Goal: Task Accomplishment & Management: Manage account settings

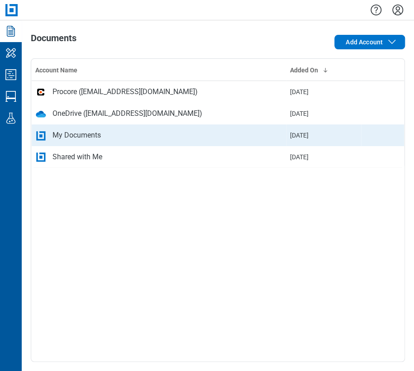
click at [61, 134] on div "My Documents" at bounding box center [77, 135] width 48 height 11
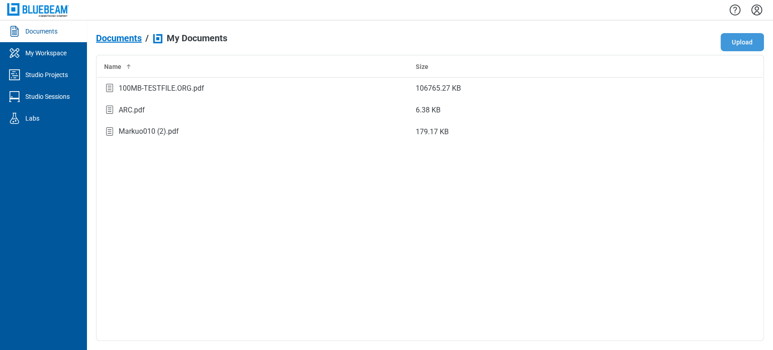
click at [737, 48] on button "Upload" at bounding box center [742, 42] width 43 height 18
click at [738, 135] on icon "context-menu" at bounding box center [741, 131] width 11 height 11
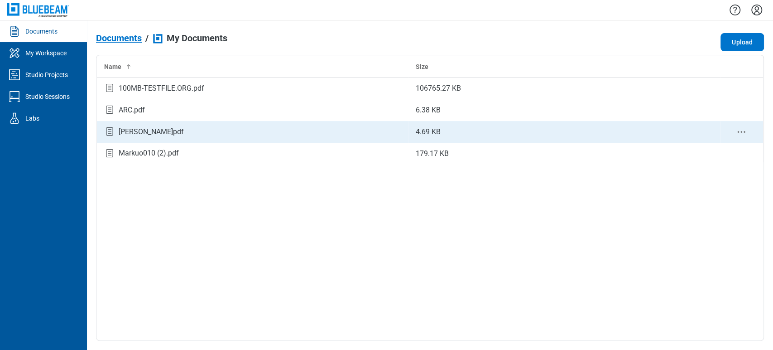
click at [161, 130] on div "[PERSON_NAME]pdf" at bounding box center [252, 131] width 297 height 12
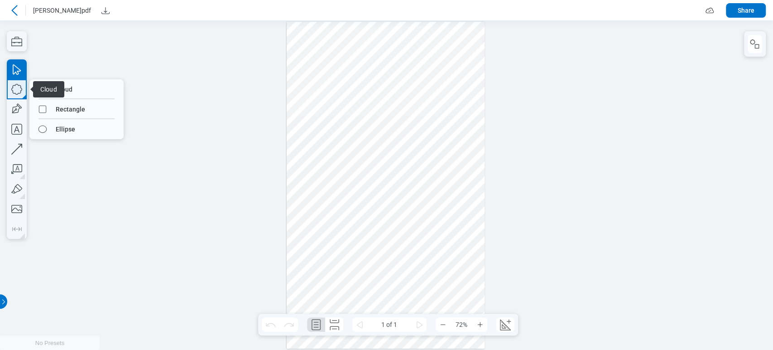
click at [11, 97] on icon "button" at bounding box center [17, 89] width 20 height 20
drag, startPoint x: 63, startPoint y: 106, endPoint x: 67, endPoint y: 82, distance: 24.3
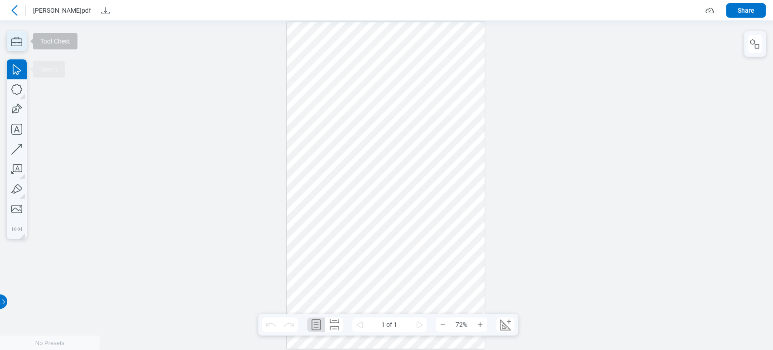
click at [15, 36] on icon "button" at bounding box center [17, 41] width 20 height 20
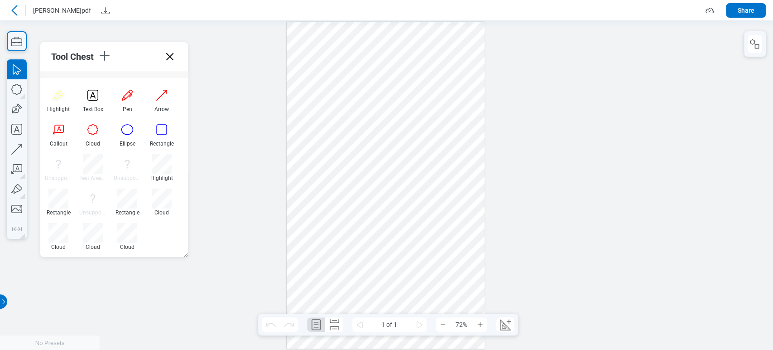
scroll to position [12, 0]
click at [168, 58] on icon at bounding box center [170, 56] width 14 height 14
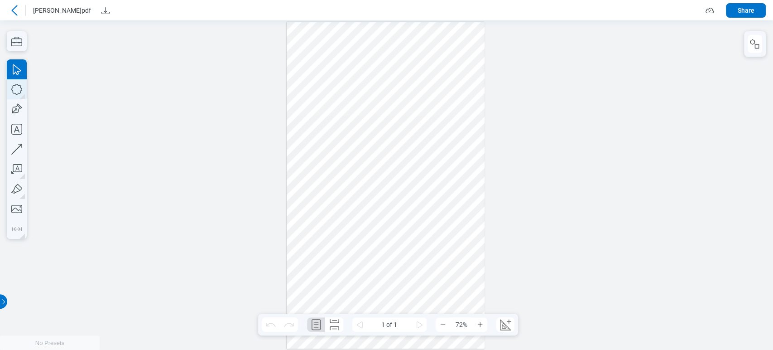
click at [21, 84] on icon "button" at bounding box center [17, 89] width 20 height 20
drag, startPoint x: 293, startPoint y: 75, endPoint x: 314, endPoint y: 97, distance: 30.8
click at [314, 97] on div at bounding box center [386, 185] width 198 height 327
click at [4, 83] on div at bounding box center [386, 184] width 773 height 329
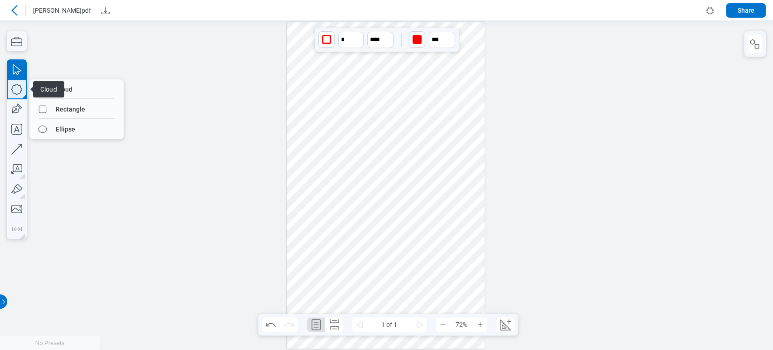
click at [8, 89] on icon "button" at bounding box center [17, 89] width 20 height 20
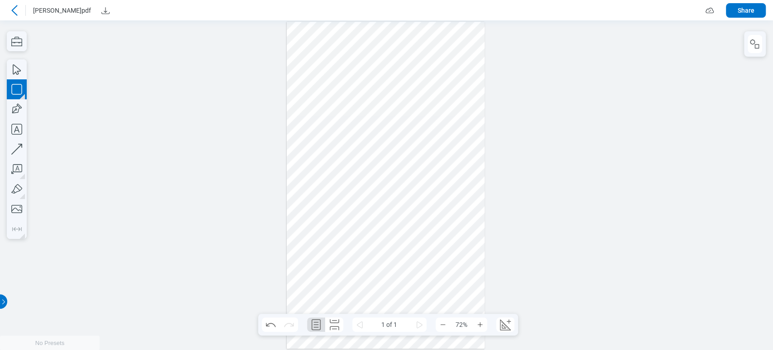
drag, startPoint x: 330, startPoint y: 78, endPoint x: 351, endPoint y: 113, distance: 40.9
click at [351, 113] on div at bounding box center [386, 185] width 198 height 327
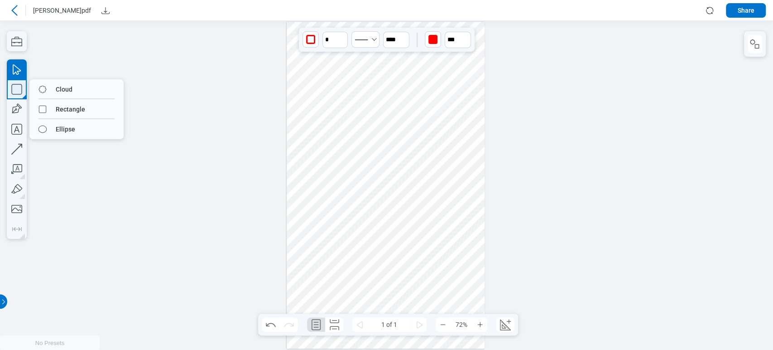
click at [7, 81] on icon "button" at bounding box center [17, 89] width 20 height 20
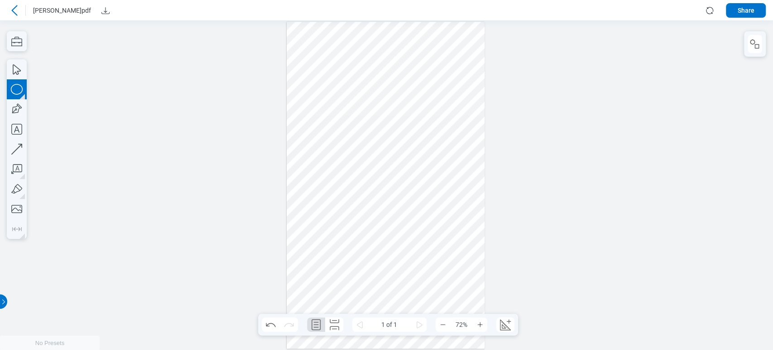
drag, startPoint x: 366, startPoint y: 83, endPoint x: 382, endPoint y: 115, distance: 35.4
click at [382, 115] on div at bounding box center [386, 185] width 198 height 327
click at [22, 109] on icon "button" at bounding box center [17, 109] width 20 height 20
drag, startPoint x: 402, startPoint y: 82, endPoint x: 416, endPoint y: 111, distance: 31.8
click at [416, 111] on div at bounding box center [386, 185] width 198 height 327
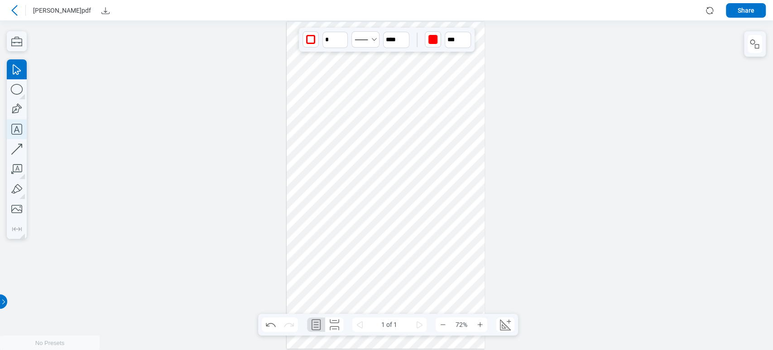
click at [11, 138] on icon "button" at bounding box center [17, 129] width 20 height 20
click at [303, 134] on div at bounding box center [386, 185] width 198 height 327
click at [345, 210] on div at bounding box center [386, 185] width 198 height 327
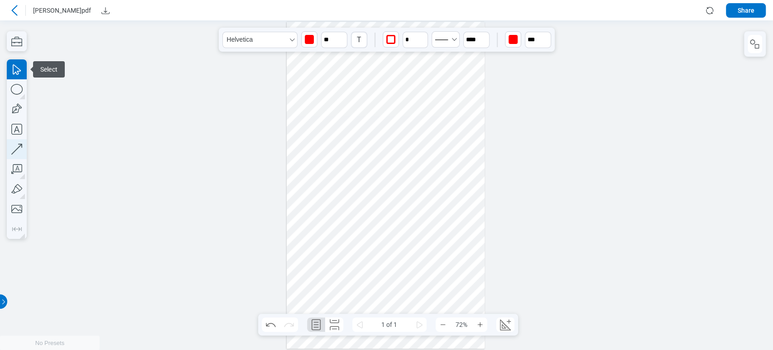
click at [17, 147] on icon "button" at bounding box center [17, 149] width 20 height 20
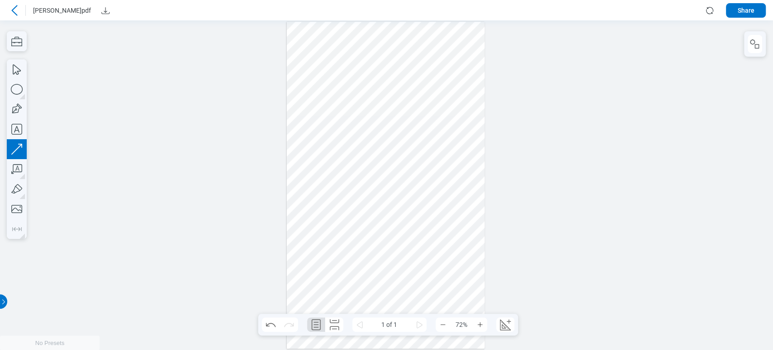
drag, startPoint x: 346, startPoint y: 125, endPoint x: 348, endPoint y: 158, distance: 33.6
click at [348, 158] on div at bounding box center [386, 185] width 198 height 327
click at [19, 169] on icon "button" at bounding box center [16, 169] width 11 height 10
drag, startPoint x: 363, startPoint y: 127, endPoint x: 388, endPoint y: 149, distance: 32.7
click at [388, 149] on div at bounding box center [386, 185] width 198 height 327
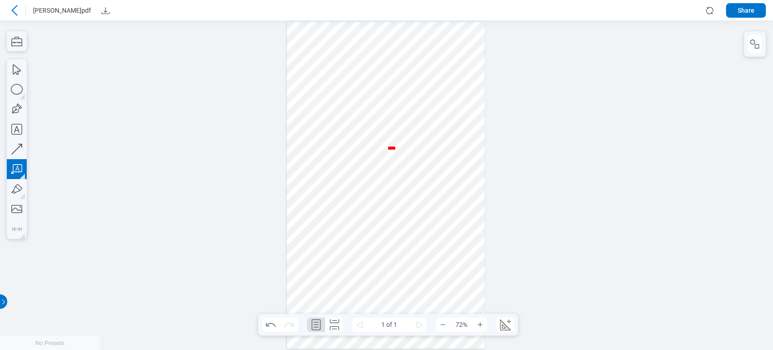
click at [386, 150] on div at bounding box center [386, 185] width 198 height 327
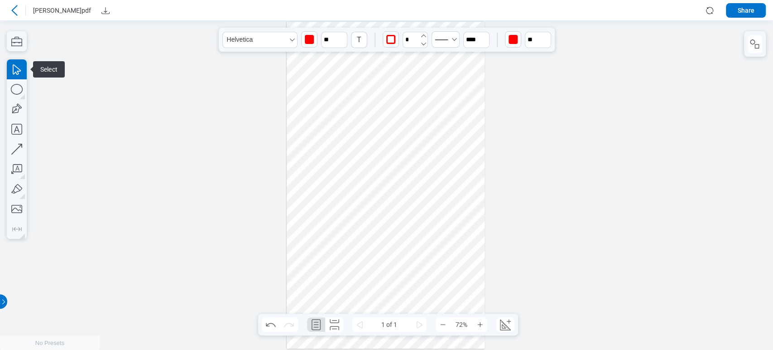
click at [421, 33] on icon "undefined_increment" at bounding box center [423, 35] width 7 height 7
type input "*"
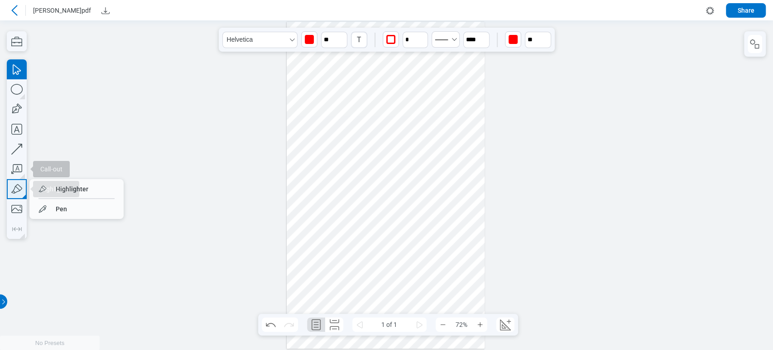
click at [21, 169] on div "Call-out Highlighter Highlighter Pen" at bounding box center [17, 148] width 20 height 179
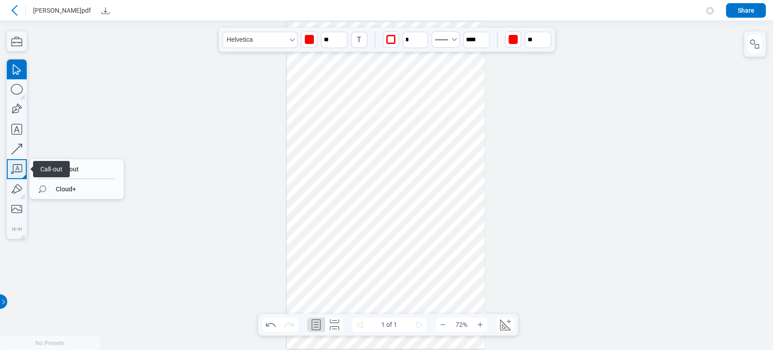
click at [21, 169] on icon "button" at bounding box center [17, 169] width 20 height 20
drag, startPoint x: 38, startPoint y: 185, endPoint x: 80, endPoint y: 158, distance: 50.1
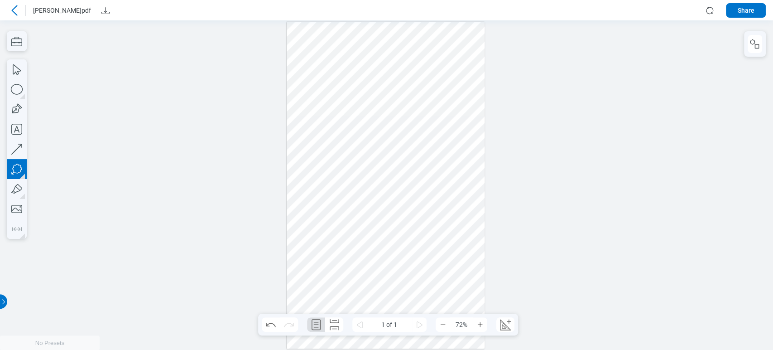
drag, startPoint x: 331, startPoint y: 167, endPoint x: 357, endPoint y: 189, distance: 34.4
click at [357, 189] on div at bounding box center [386, 185] width 198 height 327
click at [345, 214] on div at bounding box center [386, 185] width 198 height 327
click at [349, 265] on div at bounding box center [386, 185] width 198 height 327
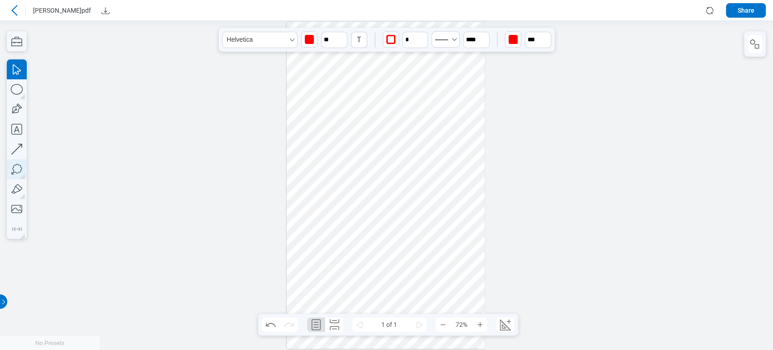
click at [18, 164] on icon "button" at bounding box center [16, 169] width 10 height 10
click at [23, 191] on icon "button" at bounding box center [17, 189] width 20 height 20
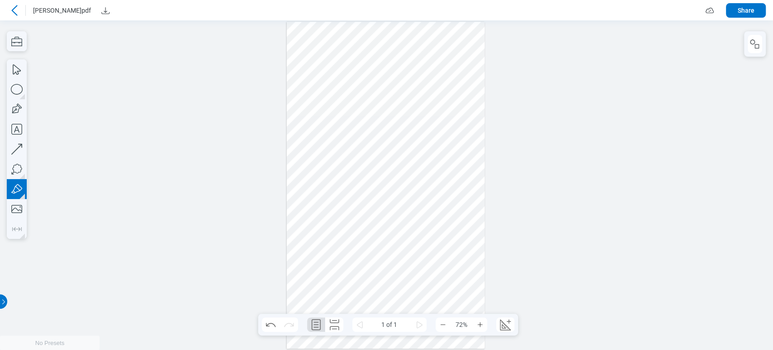
drag, startPoint x: 411, startPoint y: 168, endPoint x: 390, endPoint y: 168, distance: 21.3
click at [390, 168] on div at bounding box center [386, 185] width 198 height 327
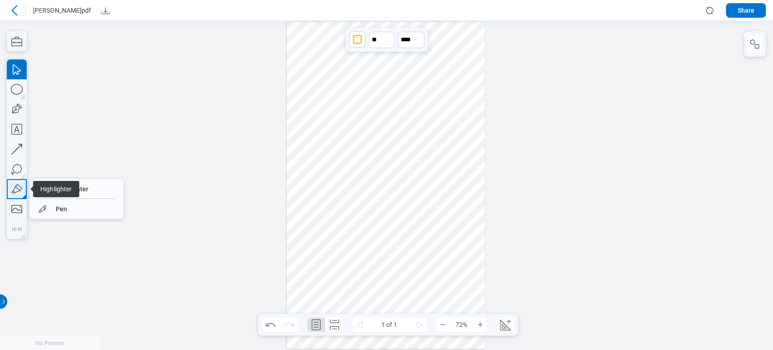
click at [16, 192] on icon "button" at bounding box center [16, 189] width 11 height 10
drag, startPoint x: 51, startPoint y: 211, endPoint x: 249, endPoint y: 229, distance: 199.2
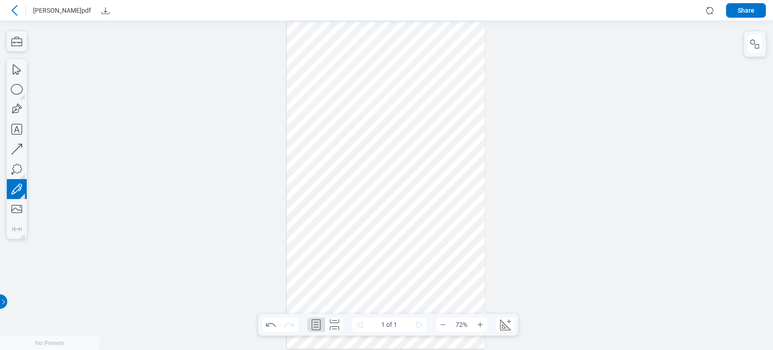
click at [303, 228] on div at bounding box center [386, 185] width 198 height 327
click at [14, 203] on icon "button" at bounding box center [17, 209] width 20 height 20
drag, startPoint x: 380, startPoint y: 230, endPoint x: 452, endPoint y: 284, distance: 90.0
click at [452, 284] on div at bounding box center [386, 185] width 198 height 327
drag, startPoint x: 434, startPoint y: 255, endPoint x: 399, endPoint y: 255, distance: 35.8
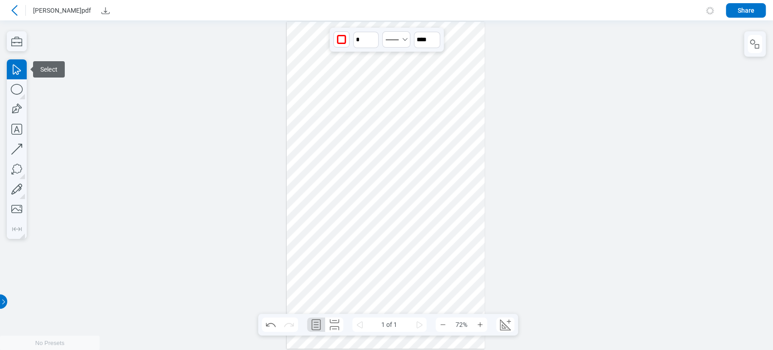
click at [399, 255] on div at bounding box center [386, 185] width 198 height 327
click at [504, 325] on icon "Create Scale" at bounding box center [505, 324] width 14 height 14
select select "**"
select select "***"
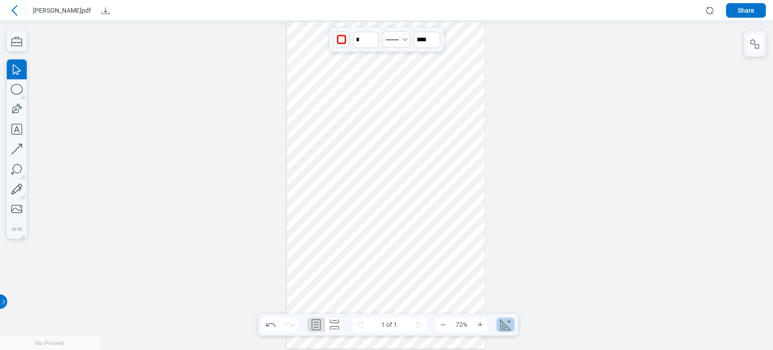
select select "**********"
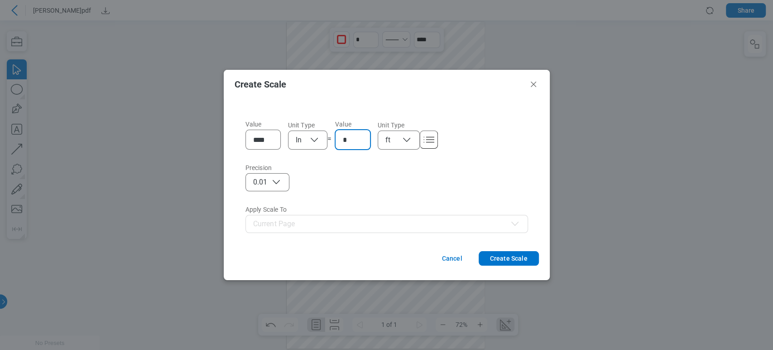
click at [363, 134] on input "*" at bounding box center [355, 139] width 24 height 11
click at [520, 254] on button "Create Scale" at bounding box center [509, 258] width 60 height 14
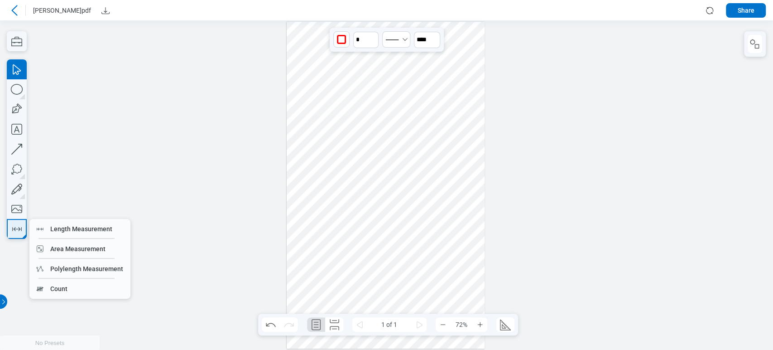
click at [20, 231] on icon "button" at bounding box center [17, 228] width 14 height 14
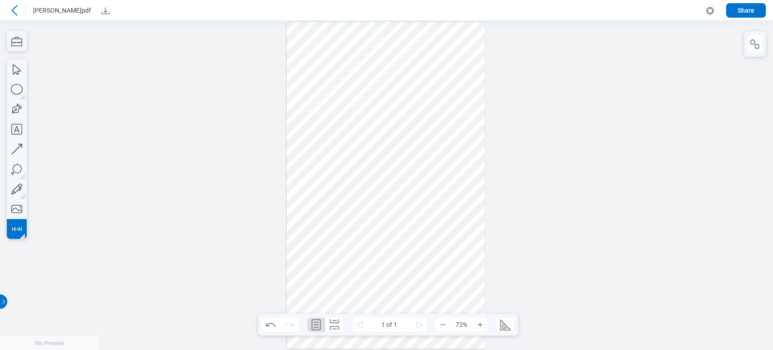
drag, startPoint x: 451, startPoint y: 56, endPoint x: 450, endPoint y: 111, distance: 55.3
click at [450, 111] on div at bounding box center [386, 185] width 198 height 327
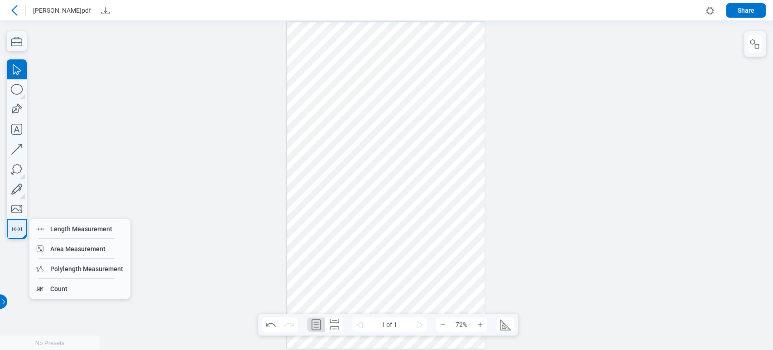
click at [18, 231] on icon "button" at bounding box center [17, 228] width 14 height 14
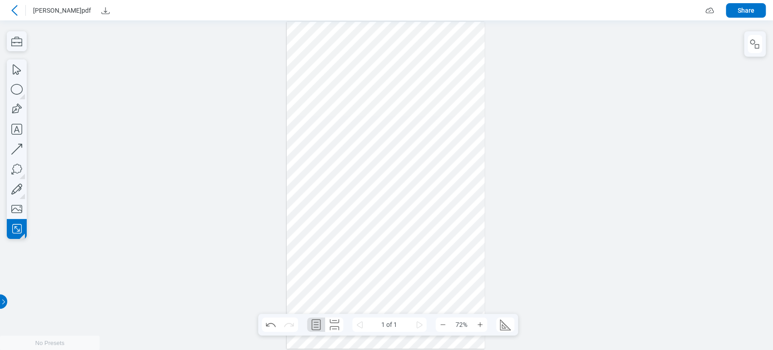
drag, startPoint x: 449, startPoint y: 117, endPoint x: 470, endPoint y: 143, distance: 32.5
click at [470, 143] on div at bounding box center [386, 185] width 198 height 327
click at [22, 229] on icon "button" at bounding box center [17, 228] width 14 height 14
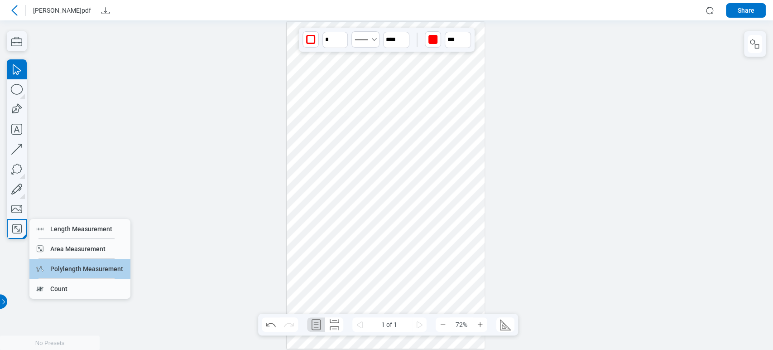
drag, startPoint x: 38, startPoint y: 263, endPoint x: 180, endPoint y: 242, distance: 144.2
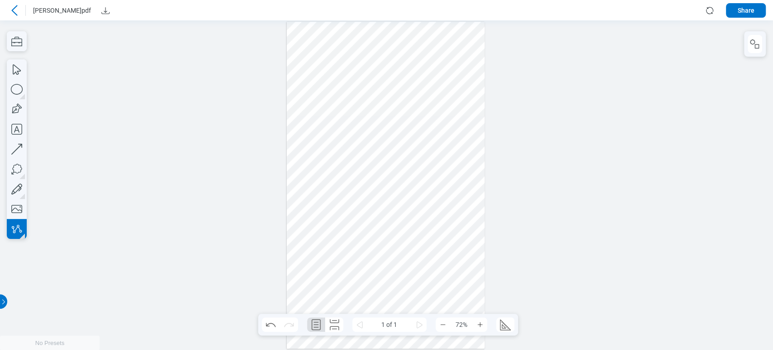
click at [453, 160] on div at bounding box center [386, 185] width 198 height 327
click at [449, 180] on div at bounding box center [386, 185] width 198 height 327
click at [467, 184] on div at bounding box center [386, 185] width 198 height 327
click at [473, 164] on div at bounding box center [386, 185] width 198 height 327
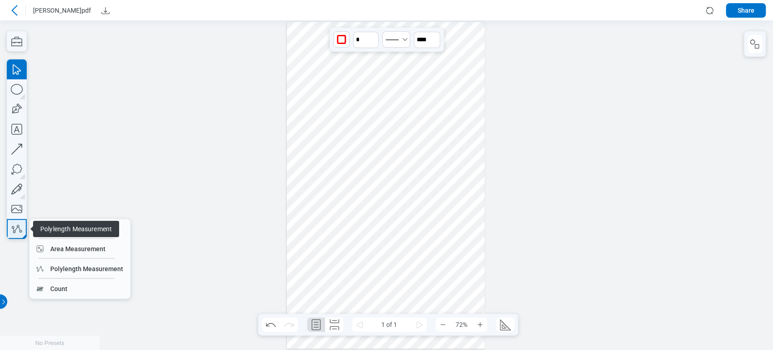
click at [10, 226] on icon "button" at bounding box center [17, 228] width 14 height 14
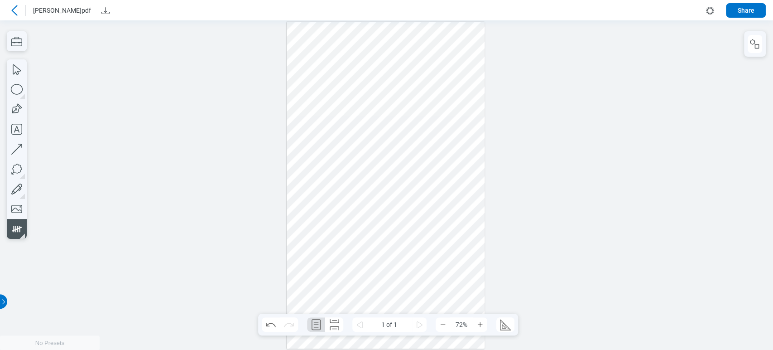
click at [463, 226] on div at bounding box center [386, 185] width 198 height 327
click at [652, 115] on div at bounding box center [386, 184] width 773 height 329
click at [15, 220] on button "button" at bounding box center [17, 229] width 20 height 20
click at [18, 222] on icon "button" at bounding box center [17, 228] width 14 height 14
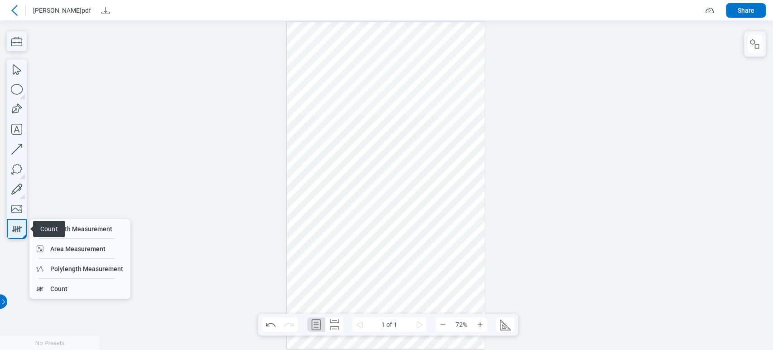
click at [17, 223] on icon "button" at bounding box center [17, 228] width 14 height 14
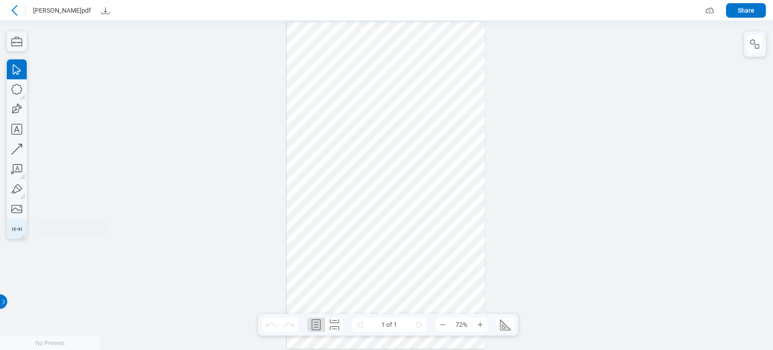
click at [10, 231] on icon "button" at bounding box center [17, 228] width 14 height 14
click at [459, 42] on div at bounding box center [386, 185] width 198 height 327
click at [459, 88] on div at bounding box center [386, 185] width 198 height 327
click at [472, 105] on div at bounding box center [386, 185] width 198 height 327
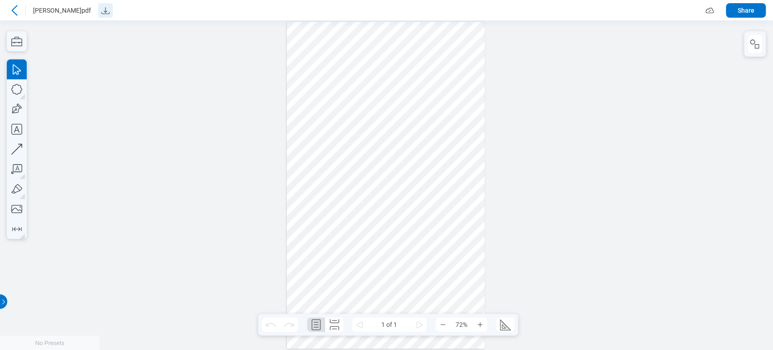
click at [100, 11] on icon "Download" at bounding box center [105, 10] width 11 height 11
click at [18, 8] on icon at bounding box center [14, 10] width 11 height 11
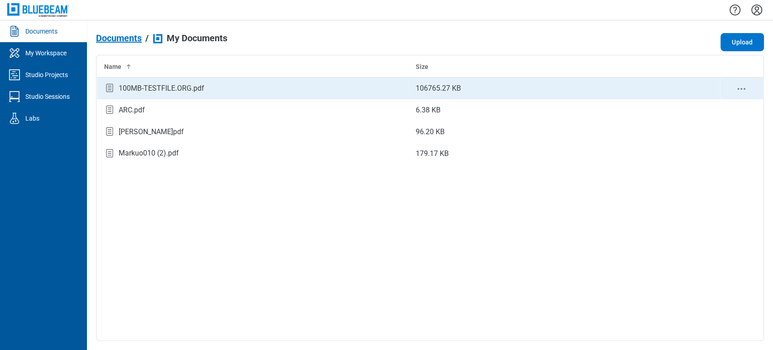
click at [739, 87] on icon "context-menu" at bounding box center [741, 88] width 11 height 11
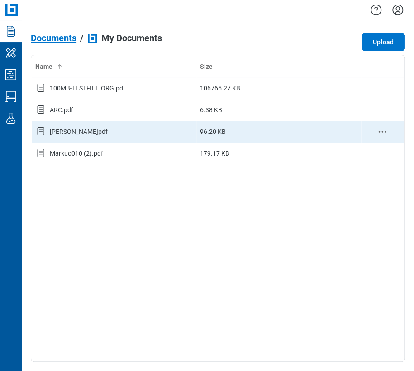
click at [381, 127] on icon "context-menu" at bounding box center [382, 131] width 11 height 11
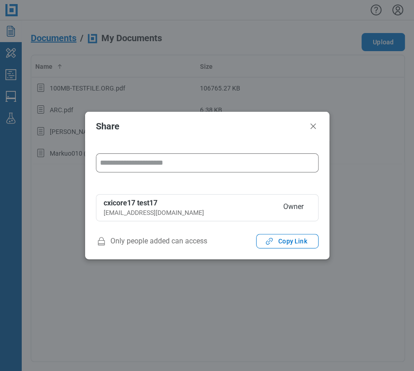
click at [241, 165] on input "form" at bounding box center [207, 163] width 222 height 18
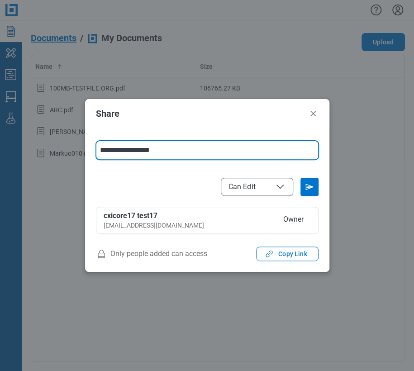
type input "**********"
click at [256, 194] on button "Can Edit" at bounding box center [257, 187] width 72 height 18
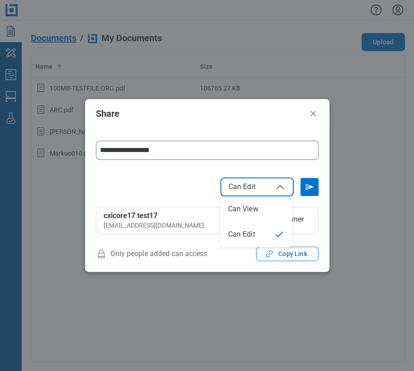
select select "****"
click at [304, 188] on icon "Send email invitation" at bounding box center [310, 187] width 14 height 14
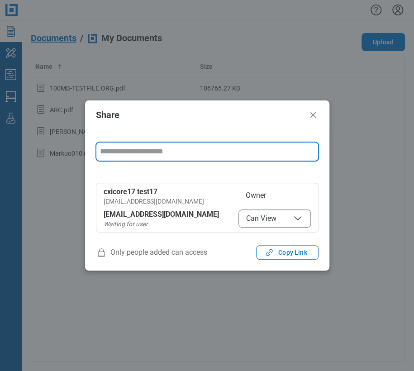
click at [135, 158] on input "form" at bounding box center [207, 152] width 222 height 18
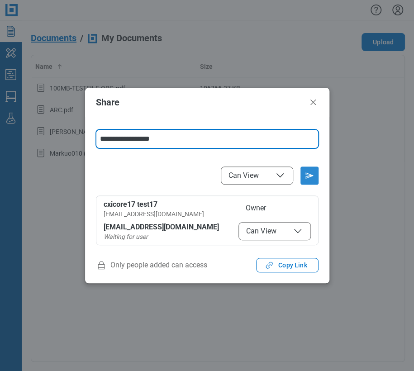
type input "**********"
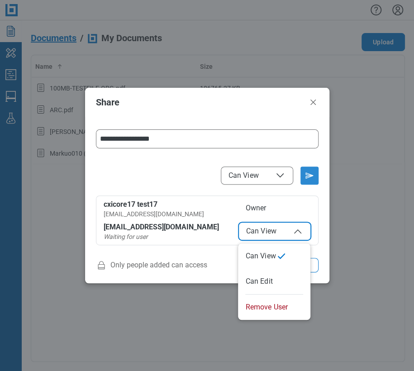
click at [254, 226] on span "Can View" at bounding box center [274, 231] width 57 height 11
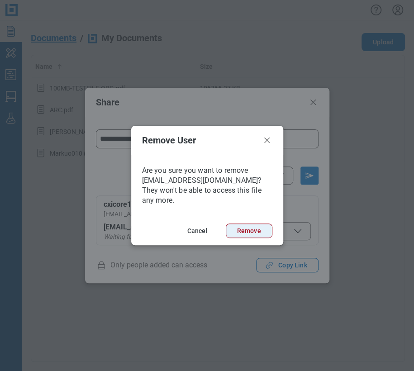
click at [265, 227] on button "Remove" at bounding box center [249, 231] width 47 height 14
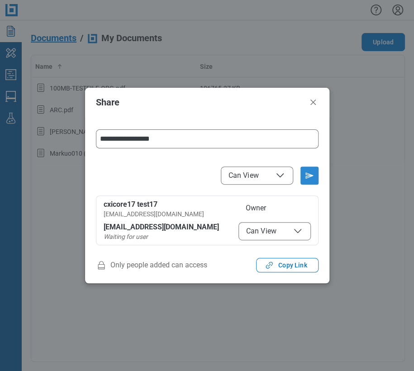
click at [307, 170] on icon "Send email invitation" at bounding box center [310, 175] width 14 height 14
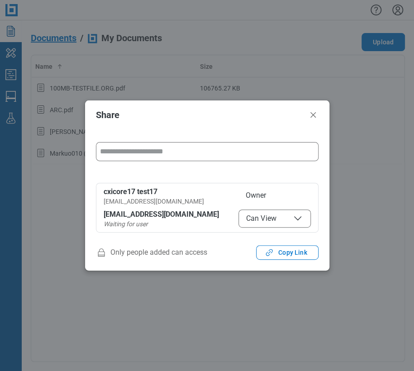
click at [270, 222] on span "Can View" at bounding box center [274, 218] width 57 height 11
click at [311, 111] on icon "Close" at bounding box center [313, 115] width 11 height 11
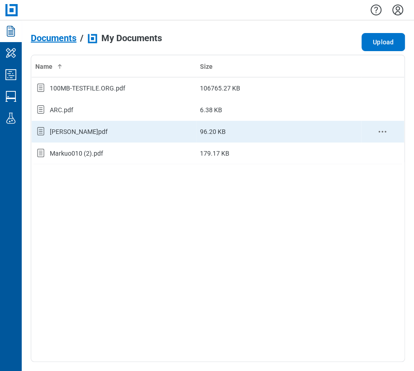
click at [142, 140] on td "B L A N K.pdf" at bounding box center [114, 132] width 165 height 22
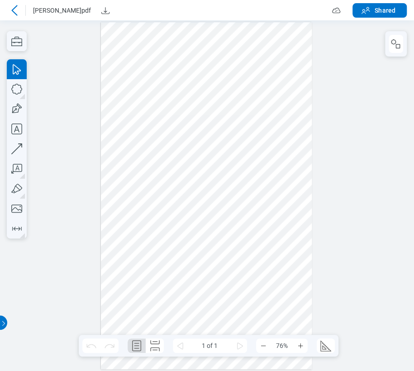
click at [118, 95] on div at bounding box center [206, 196] width 211 height 348
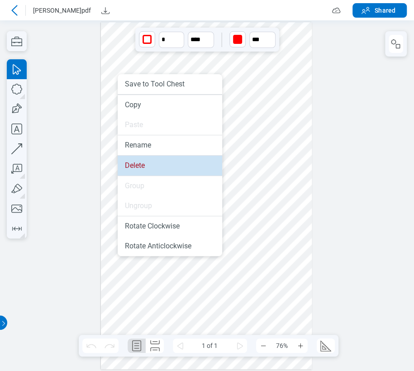
click at [148, 165] on li "Delete" at bounding box center [170, 166] width 105 height 20
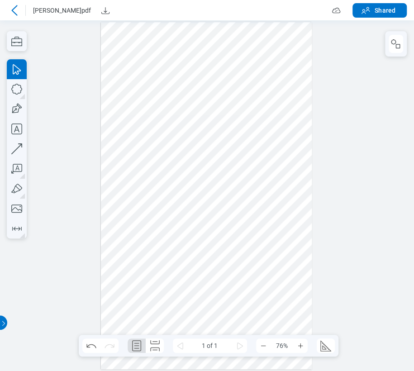
click at [338, 14] on icon at bounding box center [336, 10] width 11 height 11
click at [82, 93] on div at bounding box center [207, 195] width 414 height 351
click at [130, 144] on div at bounding box center [206, 196] width 211 height 348
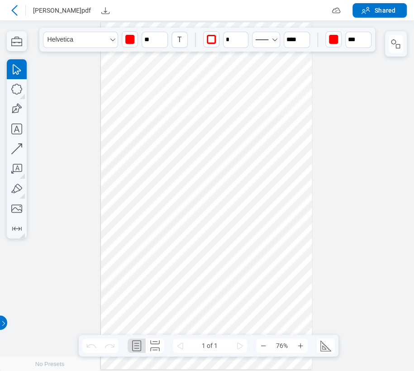
drag, startPoint x: 130, startPoint y: 144, endPoint x: 130, endPoint y: 135, distance: 8.6
click at [130, 135] on div at bounding box center [206, 196] width 211 height 348
drag, startPoint x: 130, startPoint y: 135, endPoint x: 130, endPoint y: 114, distance: 21.3
click at [130, 114] on div at bounding box center [206, 196] width 211 height 348
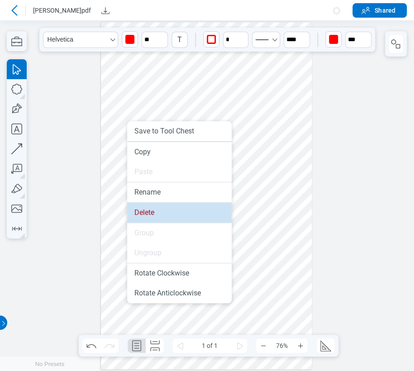
click at [152, 216] on li "Delete" at bounding box center [179, 213] width 105 height 20
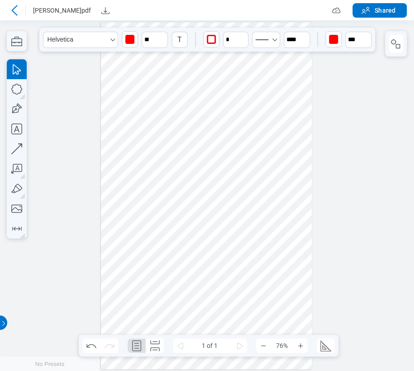
click at [128, 142] on div at bounding box center [206, 196] width 211 height 348
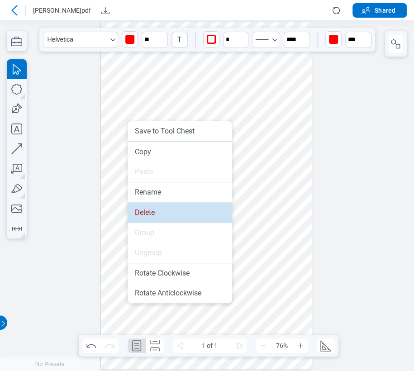
click at [148, 212] on li "Delete" at bounding box center [180, 213] width 105 height 20
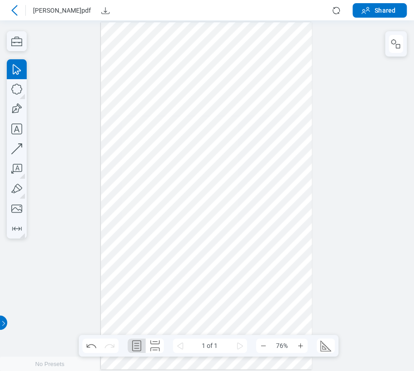
click at [123, 146] on div at bounding box center [206, 196] width 211 height 348
click at [17, 13] on icon at bounding box center [14, 10] width 11 height 11
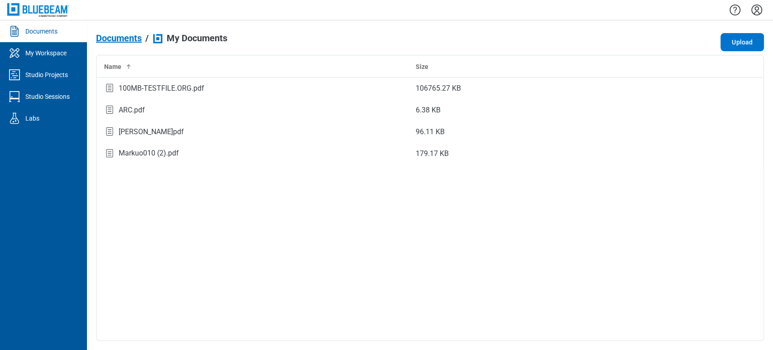
click at [414, 5] on icon "Settings" at bounding box center [757, 10] width 14 height 14
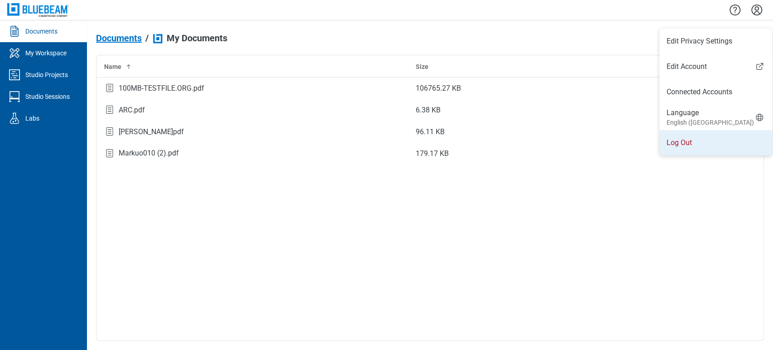
click at [414, 143] on li "Log Out" at bounding box center [715, 142] width 113 height 25
